Goal: Task Accomplishment & Management: Complete application form

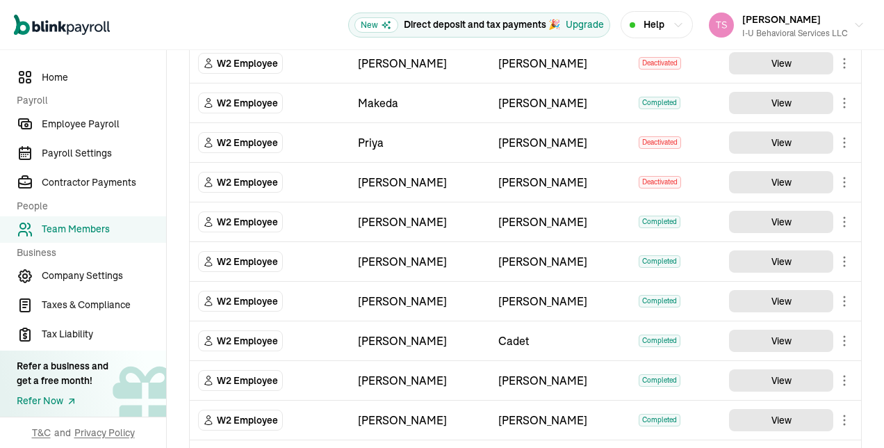
scroll to position [916, 0]
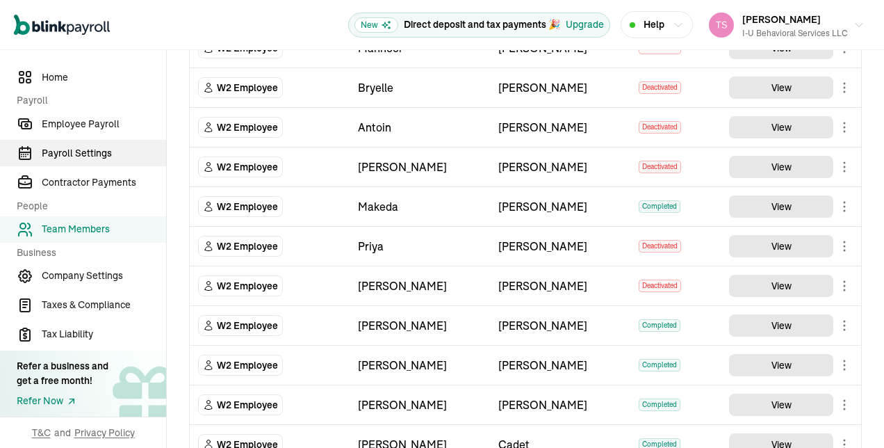
click at [92, 154] on span "Payroll Settings" at bounding box center [104, 153] width 124 height 15
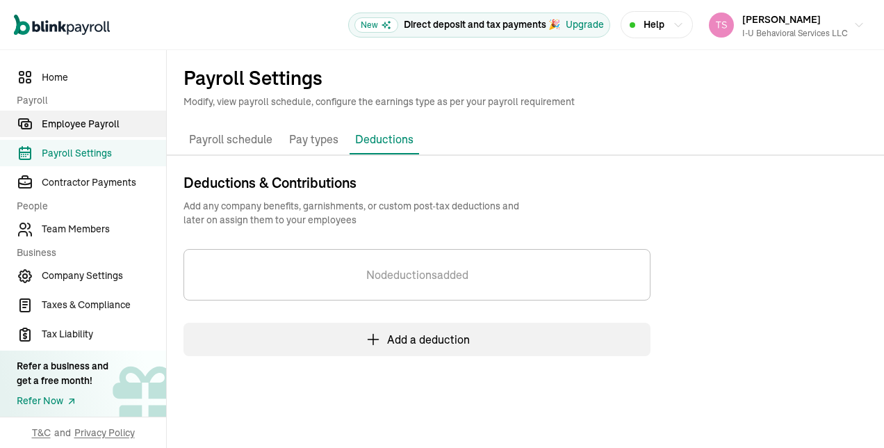
click at [102, 121] on span "Employee Payroll" at bounding box center [104, 124] width 124 height 15
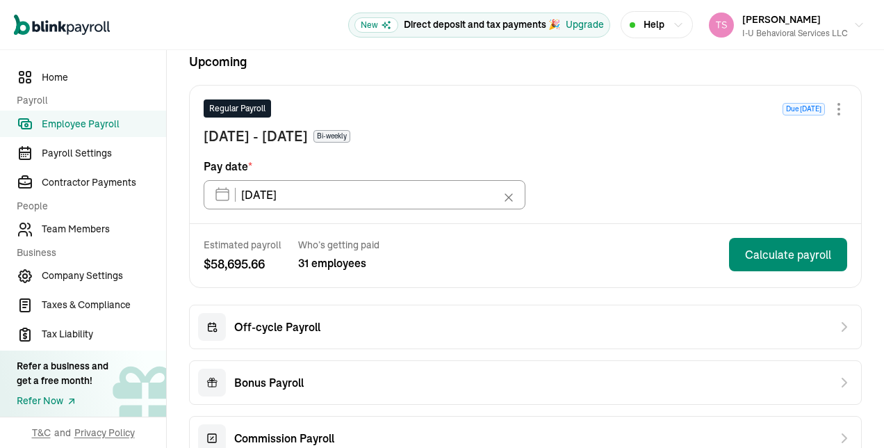
scroll to position [178, 0]
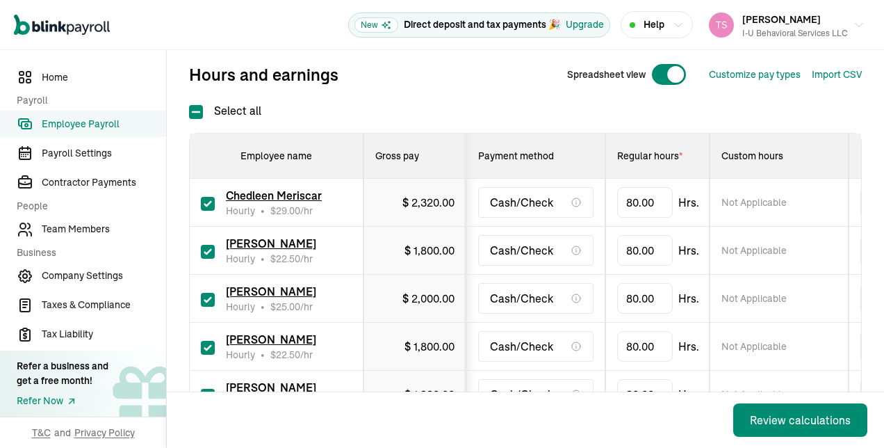
scroll to position [171, 0]
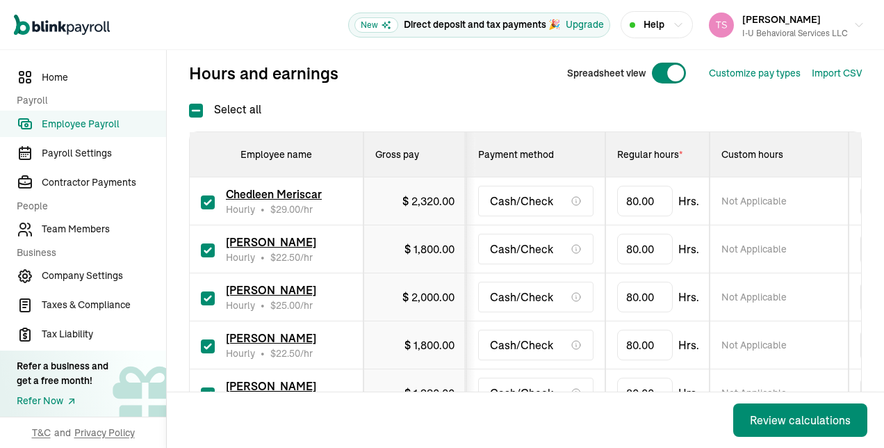
click at [203, 193] on label at bounding box center [208, 201] width 14 height 17
click at [203, 195] on input "checkbox" at bounding box center [208, 202] width 14 height 14
checkbox input "false"
type input "0.00"
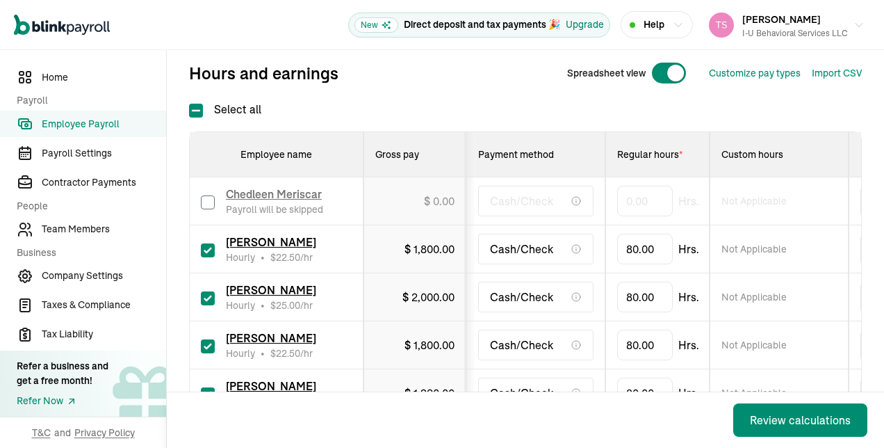
click at [210, 249] on input "checkbox" at bounding box center [208, 250] width 14 height 14
checkbox input "false"
type input "0.00"
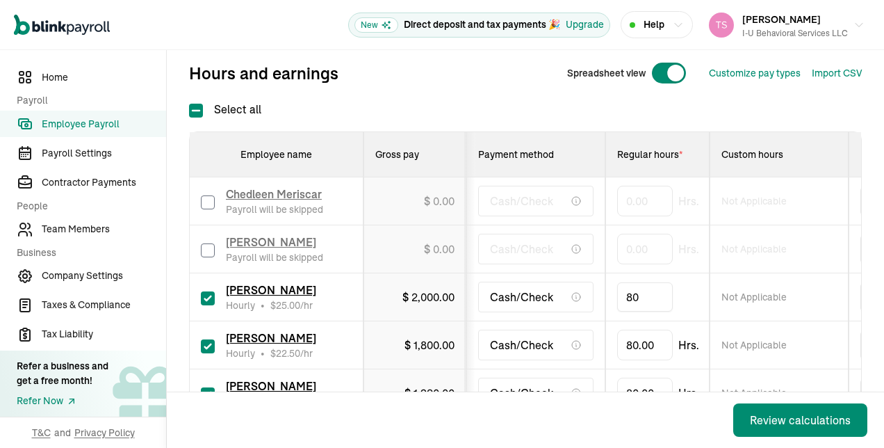
click at [644, 296] on input "80" at bounding box center [645, 296] width 56 height 29
type input "17.5"
click at [652, 343] on input "80" at bounding box center [645, 344] width 56 height 29
type input "4.25"
click at [497, 356] on div "Cash/Check" at bounding box center [535, 345] width 115 height 31
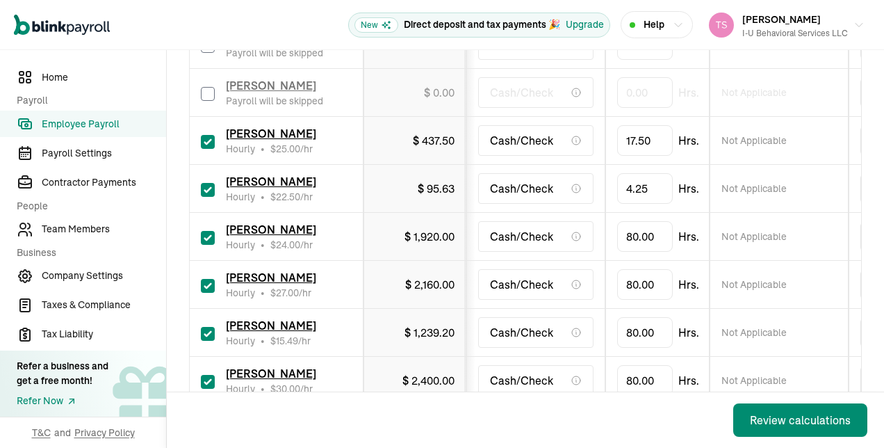
scroll to position [349, 0]
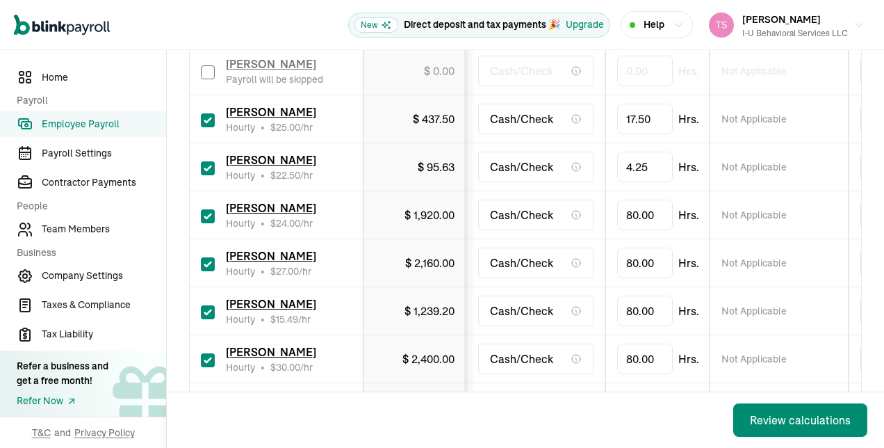
click at [210, 209] on input "checkbox" at bounding box center [208, 216] width 14 height 14
checkbox input "false"
type input "0.00"
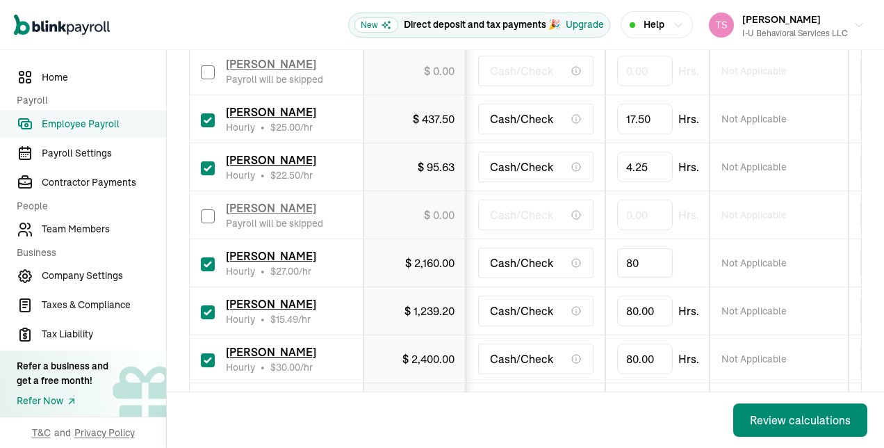
click at [638, 256] on input "80" at bounding box center [645, 262] width 56 height 29
type input "42"
click at [360, 292] on td "[PERSON_NAME] Hourly • $ 15.49 /hr" at bounding box center [277, 311] width 174 height 48
click at [648, 308] on input "80" at bounding box center [645, 310] width 56 height 29
type input "64"
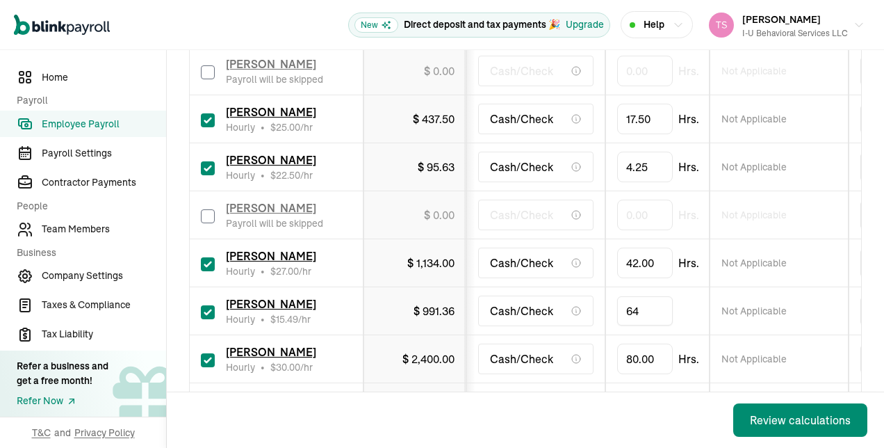
click at [206, 357] on input "checkbox" at bounding box center [208, 360] width 14 height 14
checkbox input "false"
type input "0.00"
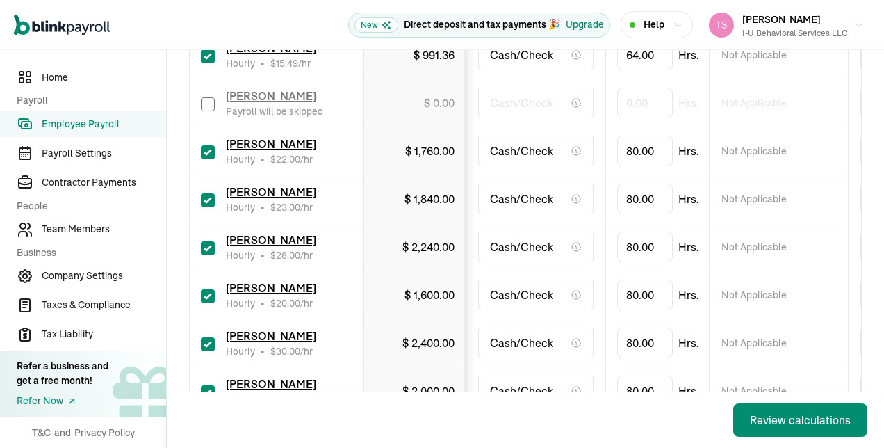
scroll to position [607, 0]
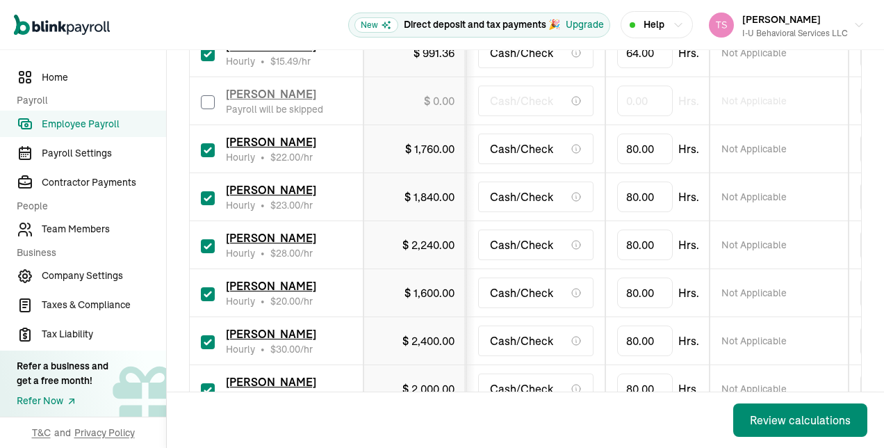
click at [206, 147] on input "checkbox" at bounding box center [208, 150] width 14 height 14
checkbox input "false"
type input "0.00"
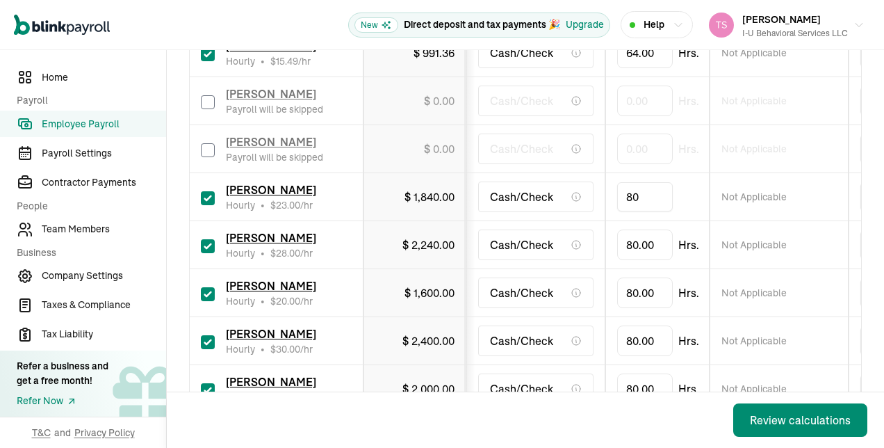
click at [641, 197] on input "80" at bounding box center [645, 196] width 56 height 29
type input "13.25"
click at [584, 229] on div "Cash/Check" at bounding box center [535, 244] width 115 height 31
click at [649, 248] on input "80" at bounding box center [645, 244] width 56 height 29
type input "30"
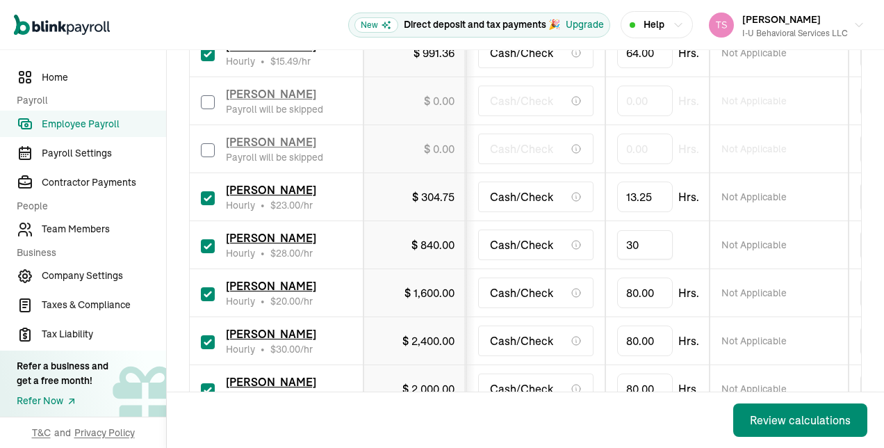
click at [548, 269] on td "Cash/Check" at bounding box center [536, 293] width 139 height 48
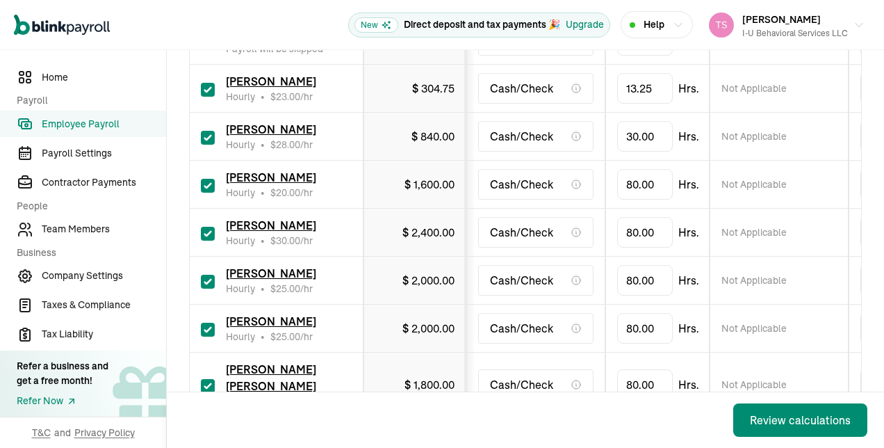
scroll to position [727, 0]
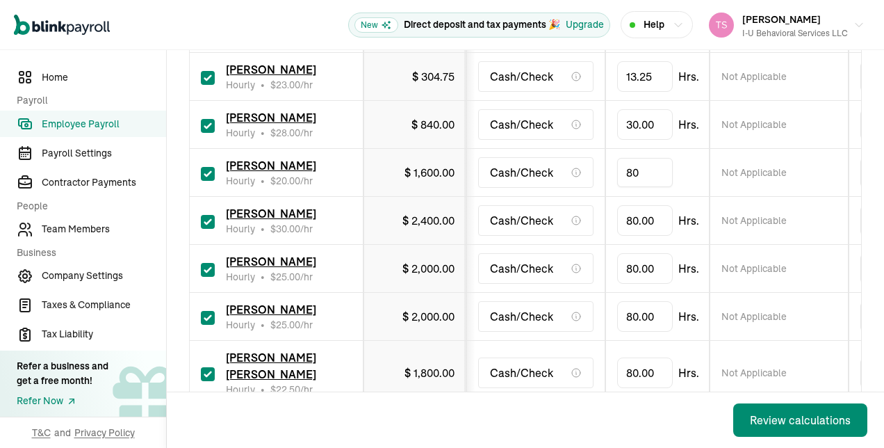
click at [651, 171] on input "80" at bounding box center [645, 172] width 56 height 29
type input "49.75"
click at [206, 222] on input "checkbox" at bounding box center [208, 222] width 14 height 14
checkbox input "false"
type input "0.00"
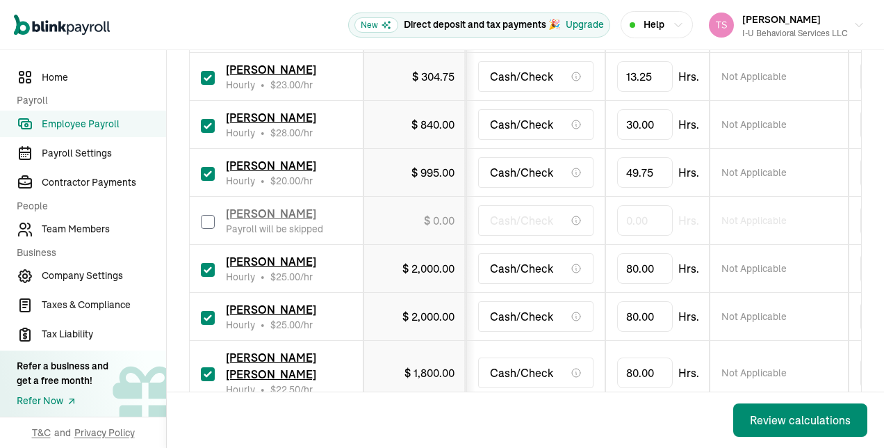
click at [214, 266] on input "checkbox" at bounding box center [208, 270] width 14 height 14
checkbox input "false"
type input "0.00"
click at [203, 325] on div "[PERSON_NAME] Hourly • $ 25.00 /hr" at bounding box center [276, 316] width 151 height 31
click at [204, 318] on input "checkbox" at bounding box center [208, 318] width 14 height 14
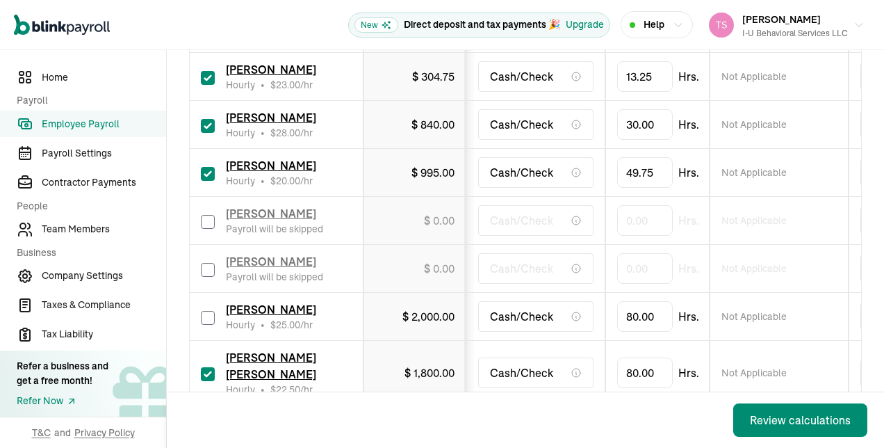
checkbox input "false"
type input "0.00"
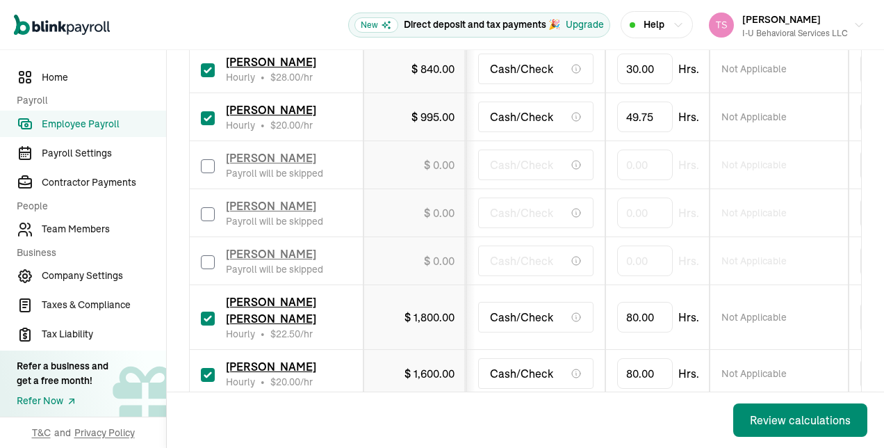
scroll to position [809, 0]
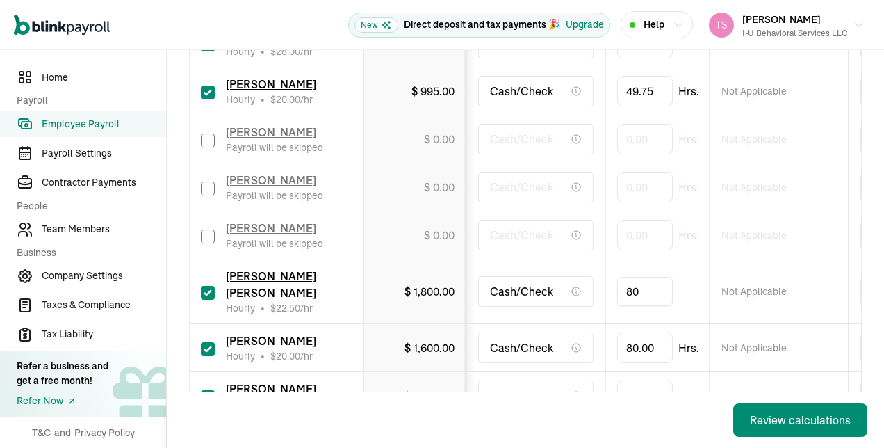
click at [655, 279] on input "80" at bounding box center [645, 291] width 56 height 29
type input "42.5"
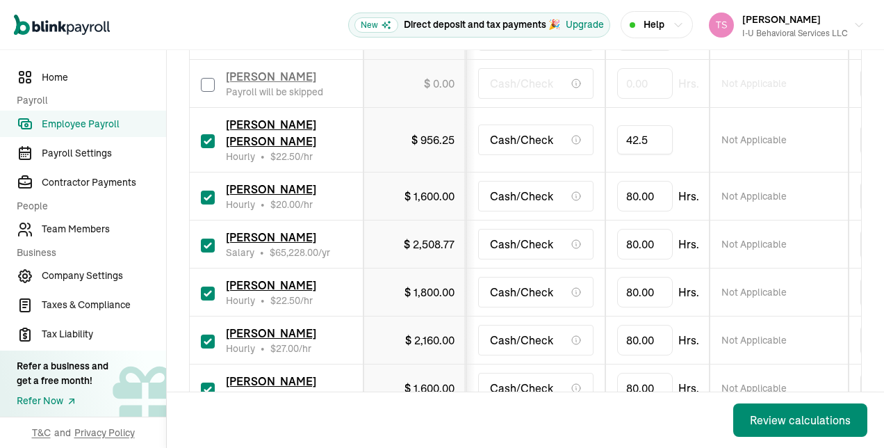
scroll to position [982, 0]
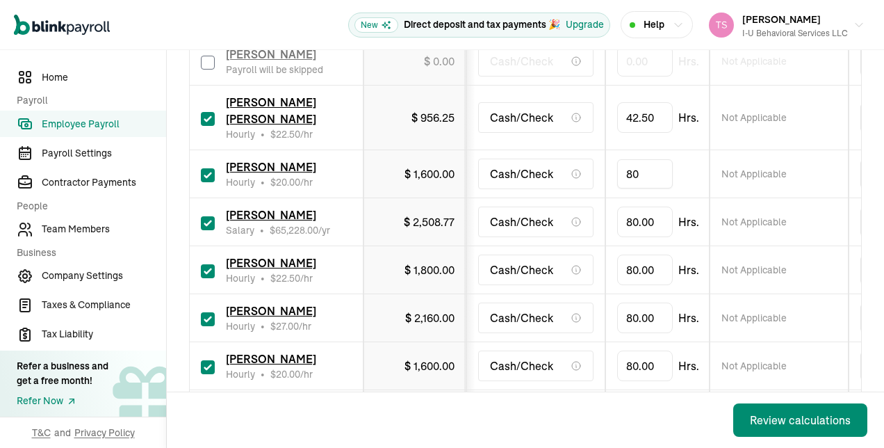
click at [660, 159] on input "80" at bounding box center [645, 173] width 56 height 29
type input "36"
click at [209, 216] on input "checkbox" at bounding box center [208, 223] width 14 height 14
checkbox input "false"
type input "0.00"
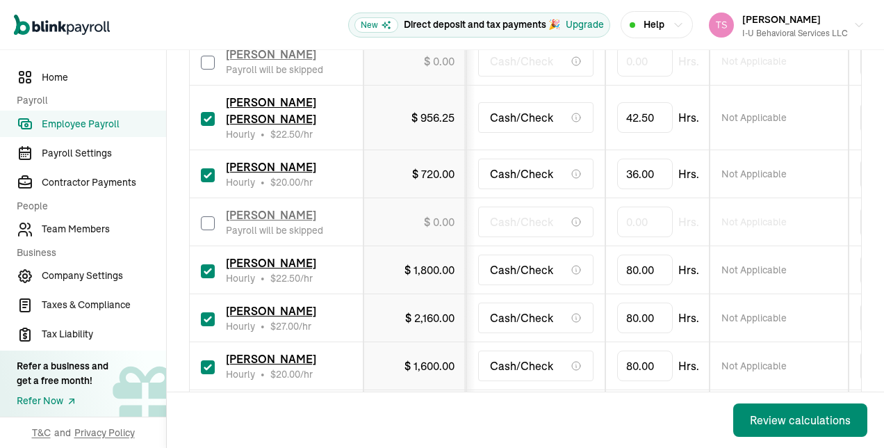
click at [209, 264] on input "checkbox" at bounding box center [208, 271] width 14 height 14
checkbox input "false"
type input "0.00"
click at [211, 312] on input "checkbox" at bounding box center [208, 319] width 14 height 14
checkbox input "false"
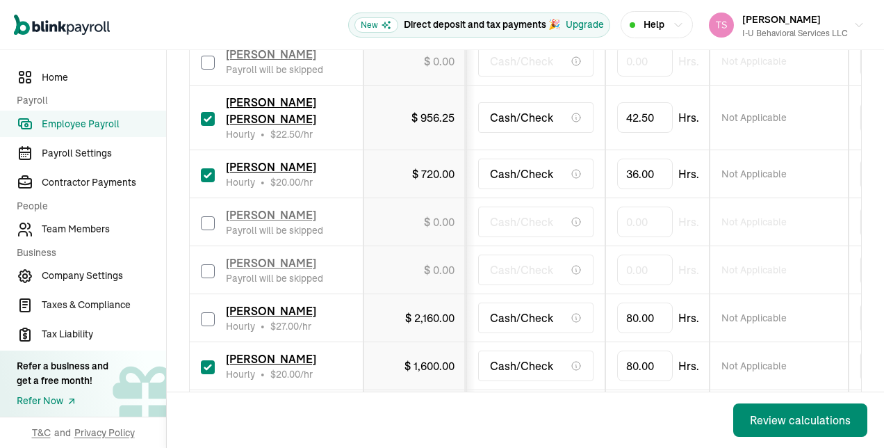
type input "0.00"
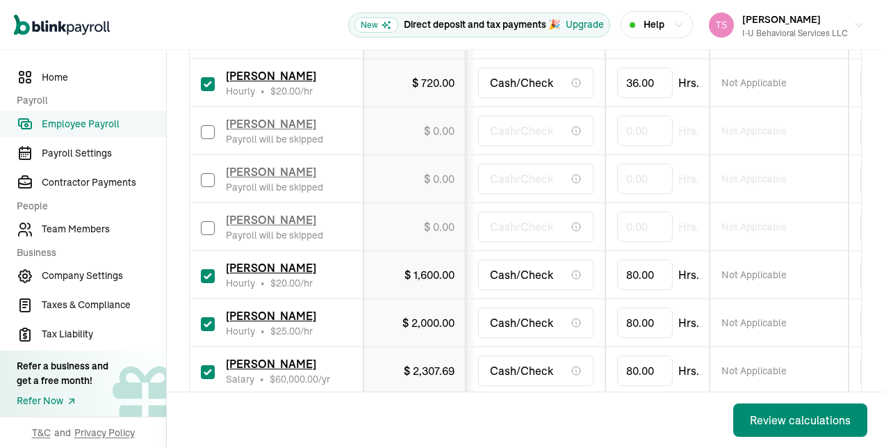
scroll to position [1074, 0]
click at [640, 259] on input "80" at bounding box center [645, 273] width 56 height 29
click at [640, 259] on input "text" at bounding box center [645, 273] width 56 height 29
type input "12.5"
click at [408, 314] on div "$ 2,000.00" at bounding box center [429, 322] width 52 height 17
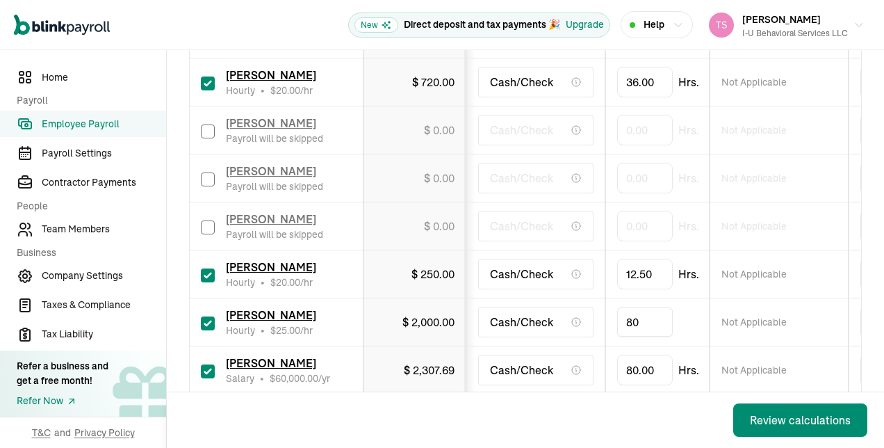
click at [637, 307] on input "80" at bounding box center [645, 321] width 56 height 29
type input "73"
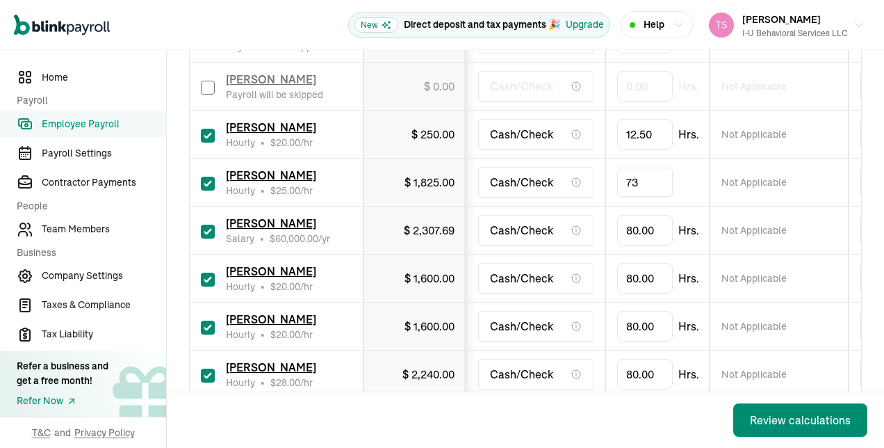
scroll to position [1245, 0]
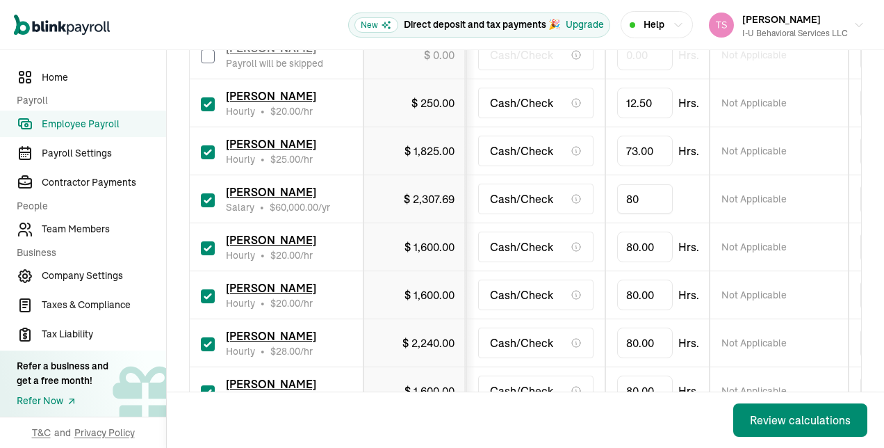
click at [656, 184] on input "80" at bounding box center [645, 198] width 56 height 29
click at [511, 232] on div "Cash/Check" at bounding box center [535, 247] width 115 height 31
click at [207, 241] on input "checkbox" at bounding box center [208, 248] width 14 height 14
checkbox input "false"
type input "0.00"
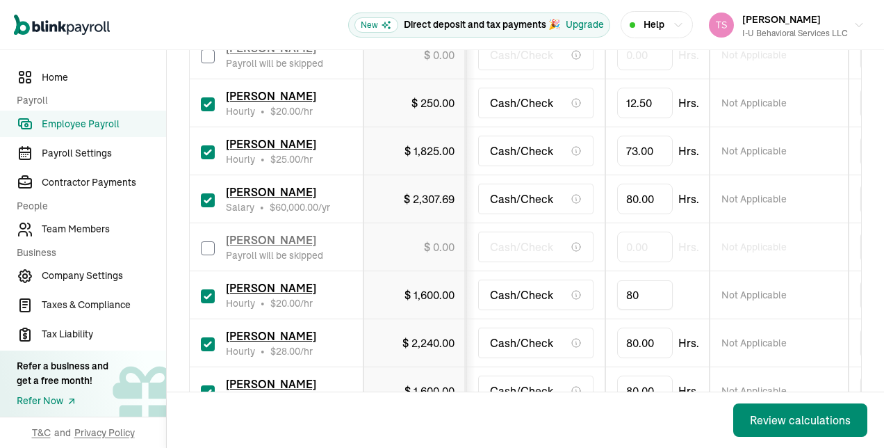
click at [637, 280] on input "80" at bounding box center [645, 294] width 56 height 29
type input "78"
click at [657, 328] on input "80" at bounding box center [645, 342] width 56 height 29
type input "9"
click at [522, 367] on td "Cash/Check" at bounding box center [536, 391] width 139 height 48
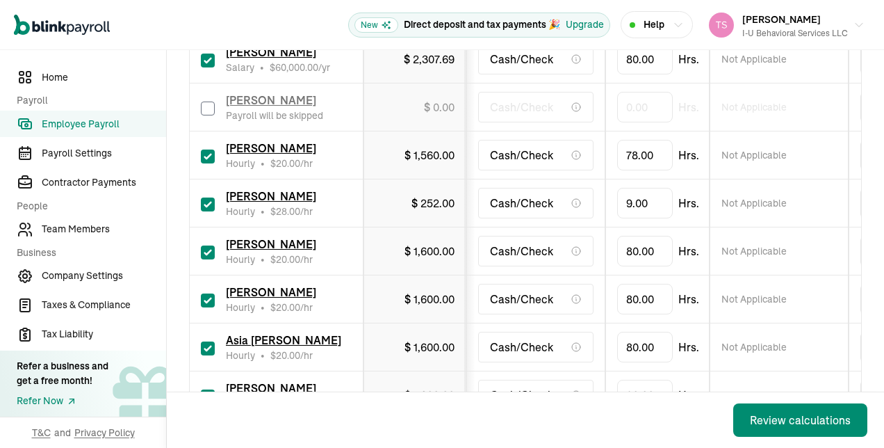
scroll to position [1391, 0]
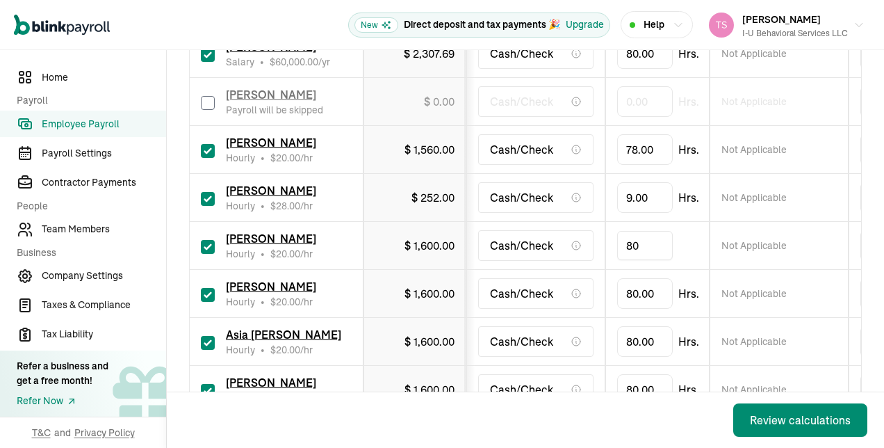
click at [649, 231] on input "80" at bounding box center [645, 245] width 56 height 29
type input "45"
click at [643, 279] on input "80" at bounding box center [645, 293] width 56 height 29
type input "14.25"
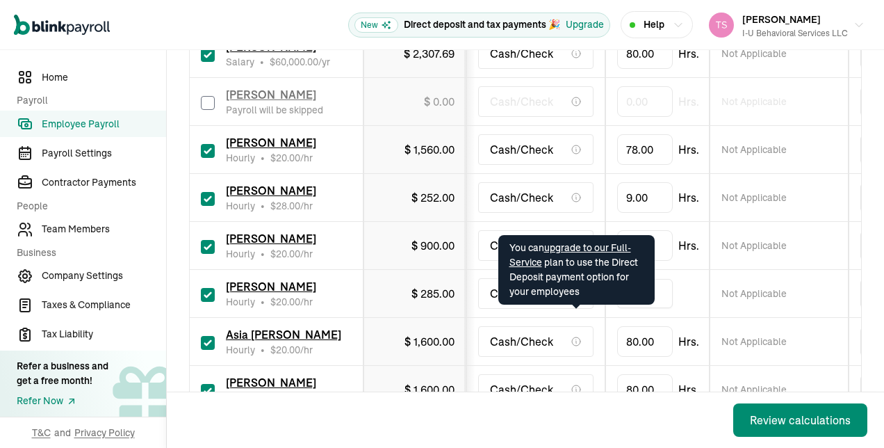
click at [571, 336] on icon at bounding box center [576, 341] width 11 height 11
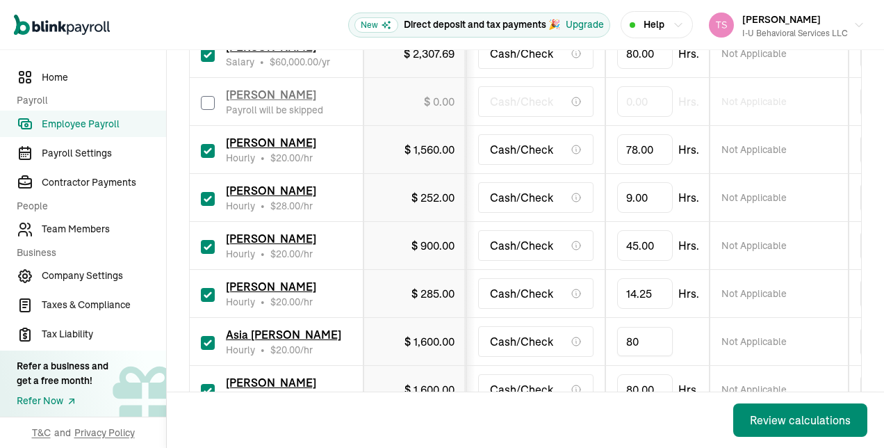
click at [630, 327] on input "80" at bounding box center [645, 341] width 56 height 29
type input "64"
click at [629, 328] on input "64" at bounding box center [645, 341] width 56 height 29
click at [620, 339] on td "64" at bounding box center [658, 342] width 104 height 48
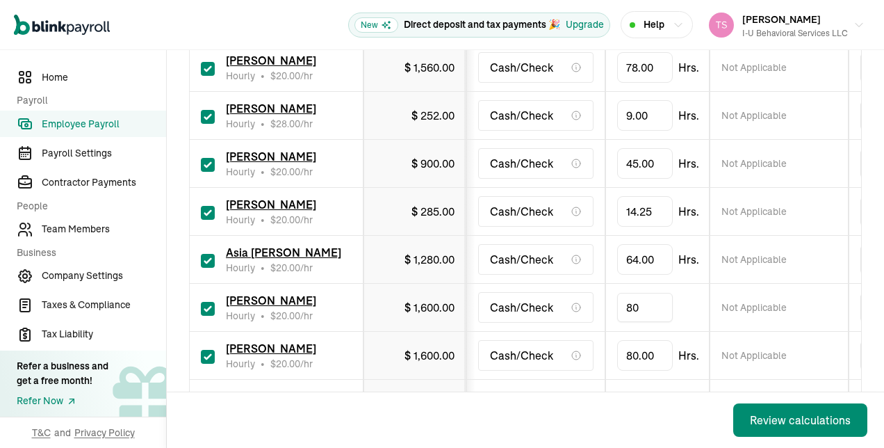
scroll to position [1526, 0]
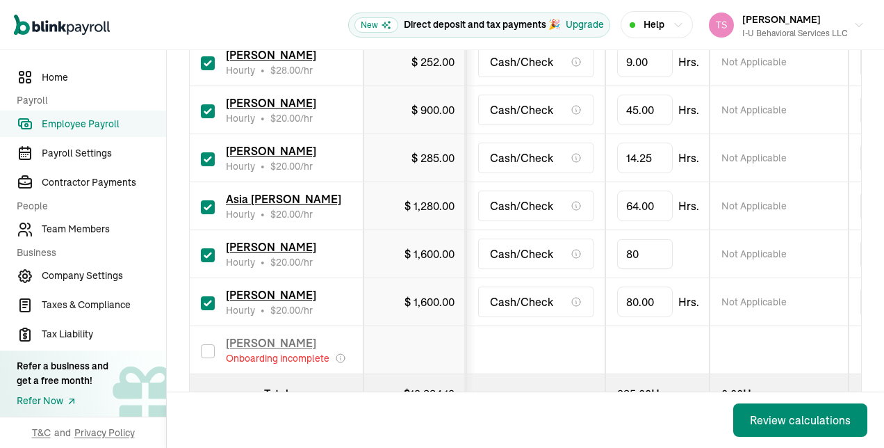
click at [644, 239] on input "80" at bounding box center [645, 253] width 56 height 29
type input "50.75"
click at [663, 287] on input "80" at bounding box center [645, 301] width 56 height 29
type input "57"
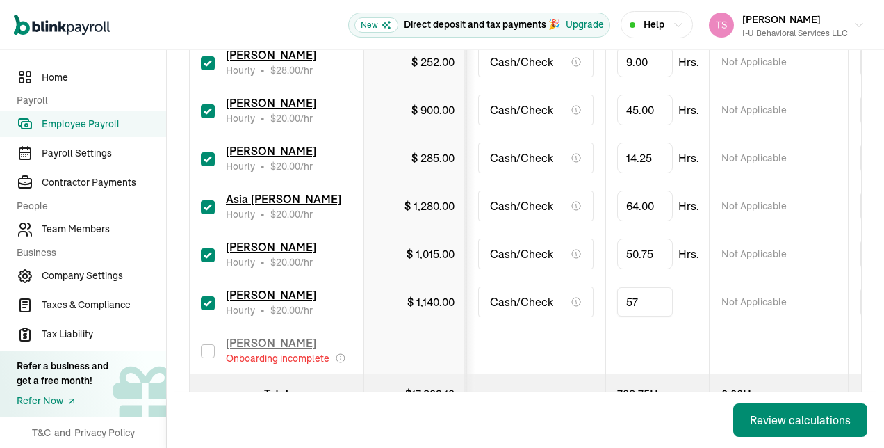
click at [624, 326] on td at bounding box center [658, 350] width 104 height 48
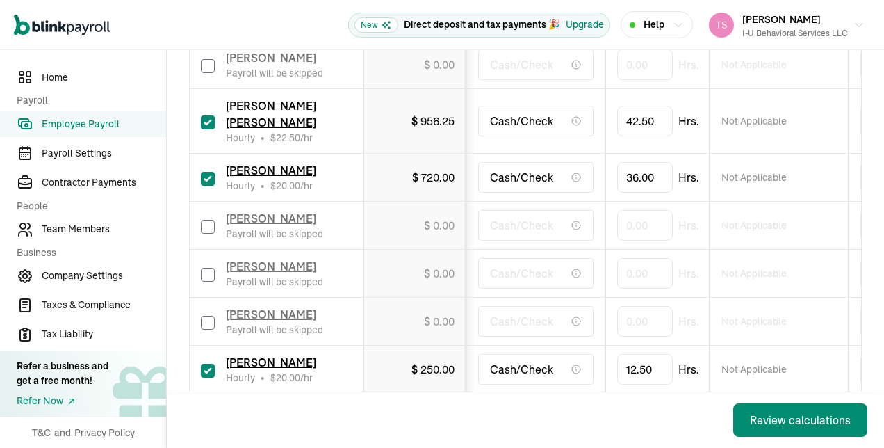
scroll to position [976, 0]
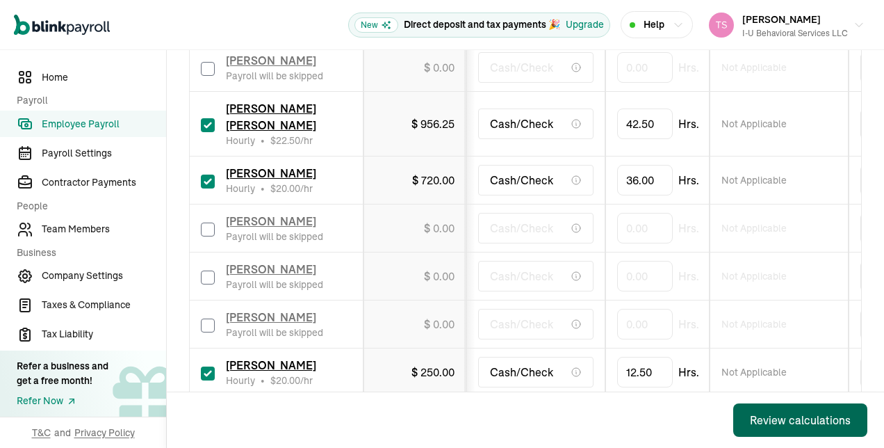
click at [770, 427] on div "Review calculations" at bounding box center [800, 420] width 101 height 17
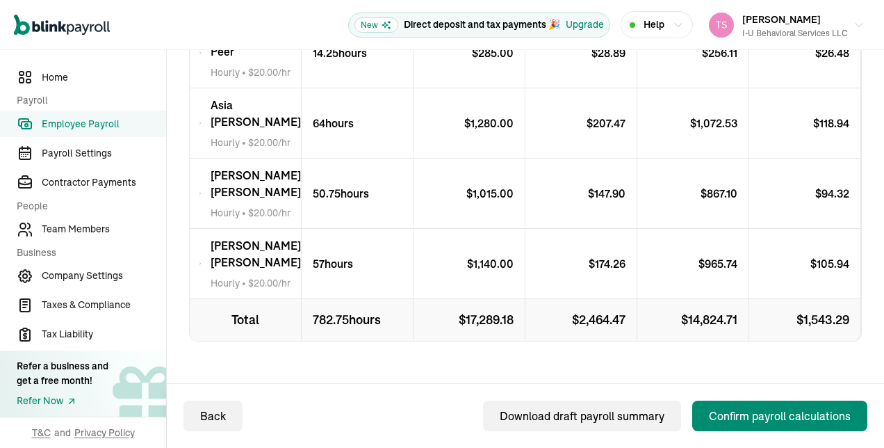
scroll to position [1448, 0]
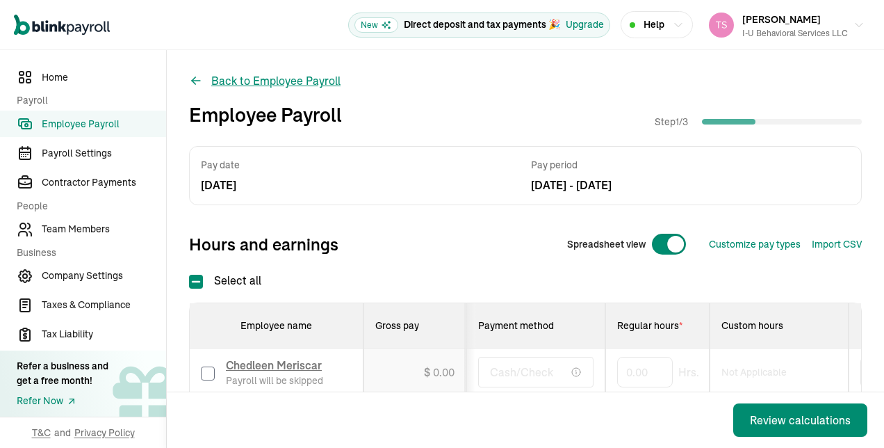
click at [209, 77] on button "Back to Employee Payroll" at bounding box center [265, 80] width 152 height 17
